Goal: Transaction & Acquisition: Purchase product/service

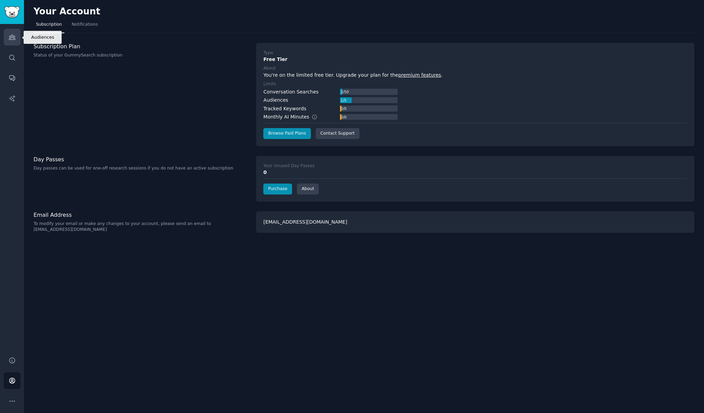
click at [16, 39] on link "Audiences" at bounding box center [12, 37] width 17 height 17
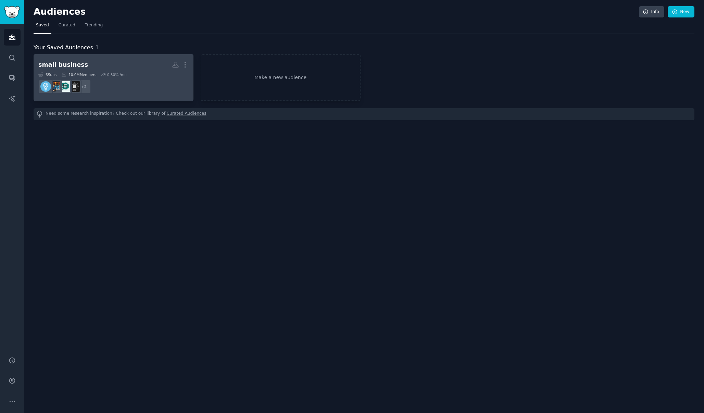
click at [159, 85] on dd "r/business, r/smallbusiness + 2" at bounding box center [113, 86] width 150 height 19
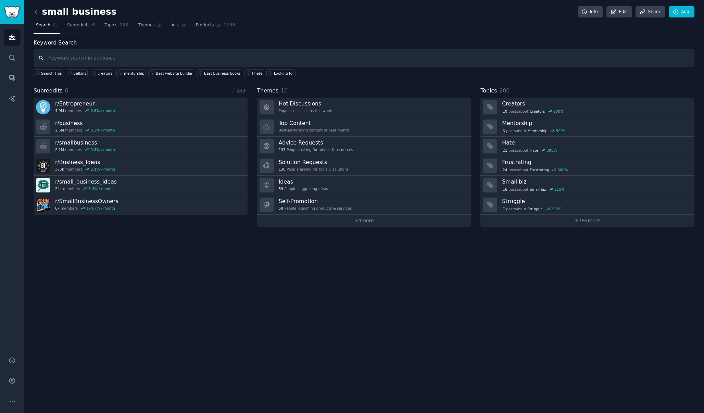
click at [228, 57] on input "text" at bounding box center [364, 57] width 661 height 17
type input "payroll and bookkeeping"
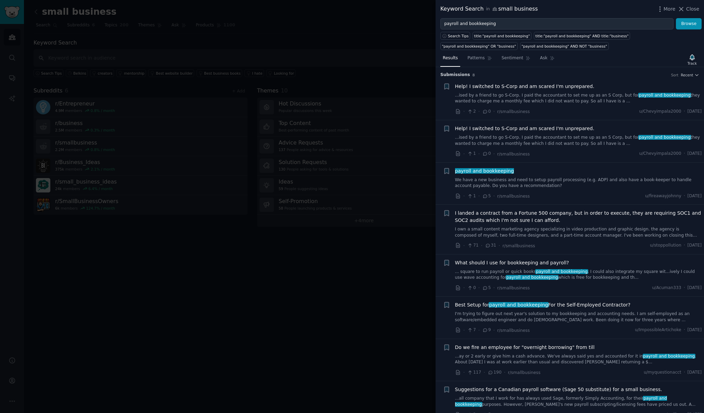
click at [418, 25] on div at bounding box center [352, 206] width 704 height 413
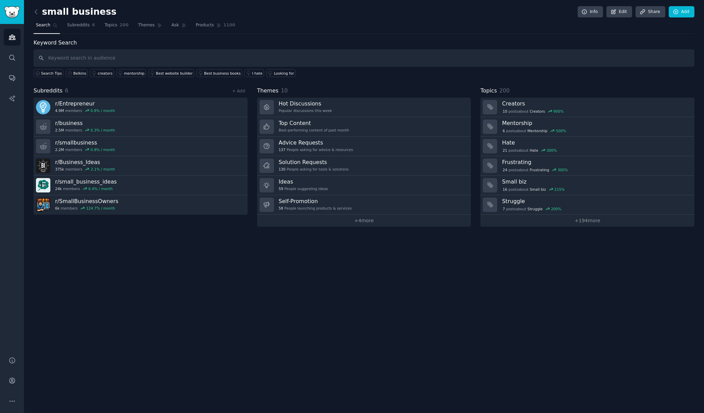
click at [279, 1] on div "small business Info Edit Share Add Search Subreddits 6 Topics 200 Themes Ask Pr…" at bounding box center [364, 206] width 680 height 413
click at [245, 55] on input "text" at bounding box center [364, 57] width 661 height 17
click at [63, 56] on input "payroll bookkeeping" at bounding box center [364, 57] width 661 height 17
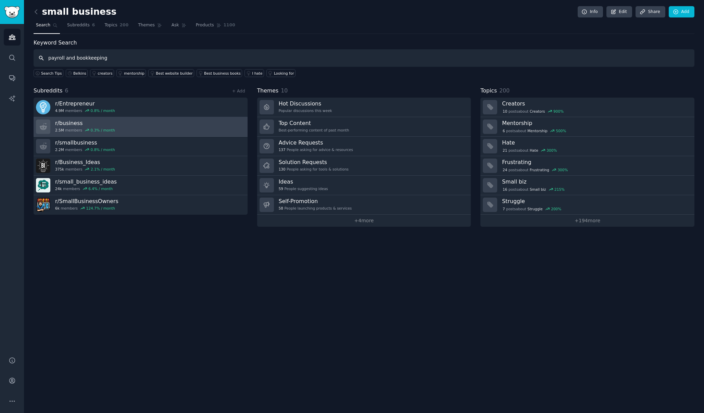
type input "payroll and bookkeeping"
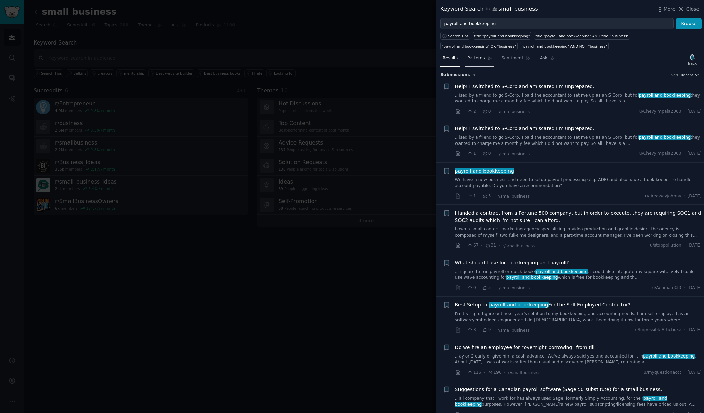
click at [481, 59] on span "Patterns" at bounding box center [476, 58] width 17 height 6
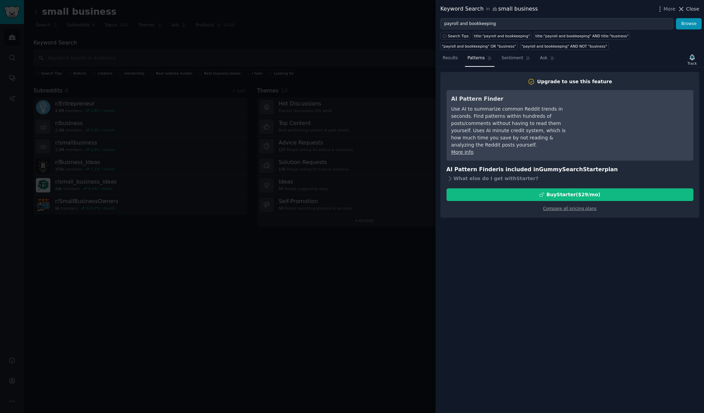
click at [685, 9] on icon at bounding box center [681, 8] width 7 height 7
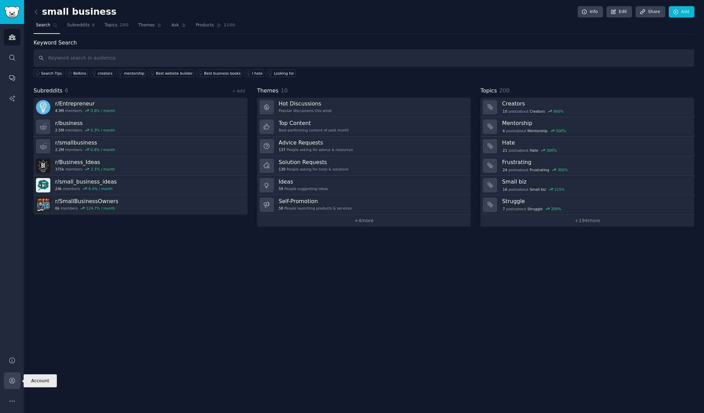
click at [12, 386] on link "Account" at bounding box center [12, 380] width 17 height 17
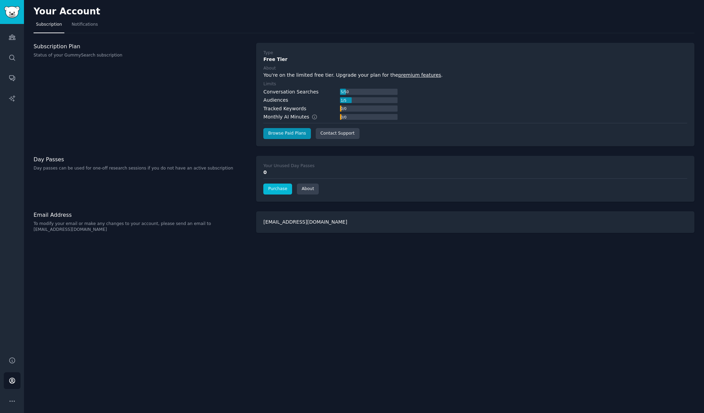
click at [284, 191] on link "Purchase" at bounding box center [277, 189] width 29 height 11
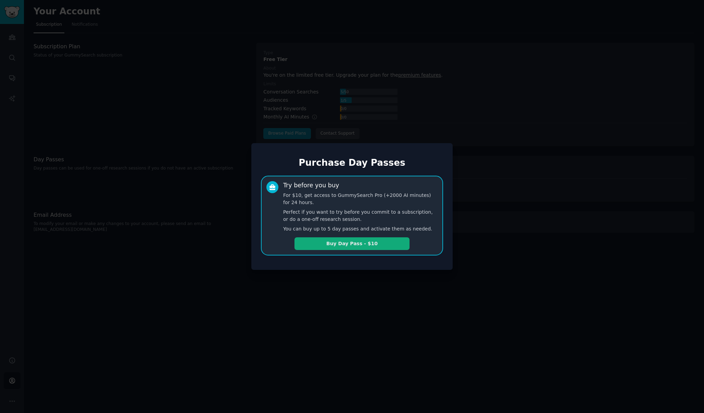
click at [360, 242] on button "Buy Day Pass - $10" at bounding box center [352, 243] width 115 height 13
